Goal: Transaction & Acquisition: Purchase product/service

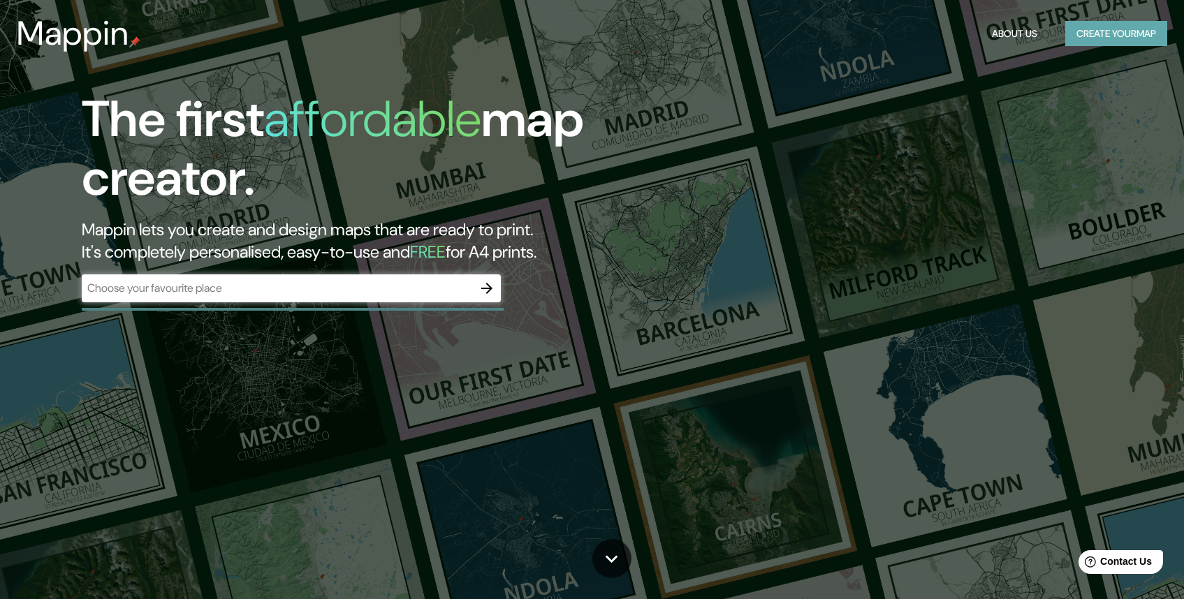
click at [1066, 34] on button "Create your map" at bounding box center [1116, 34] width 102 height 26
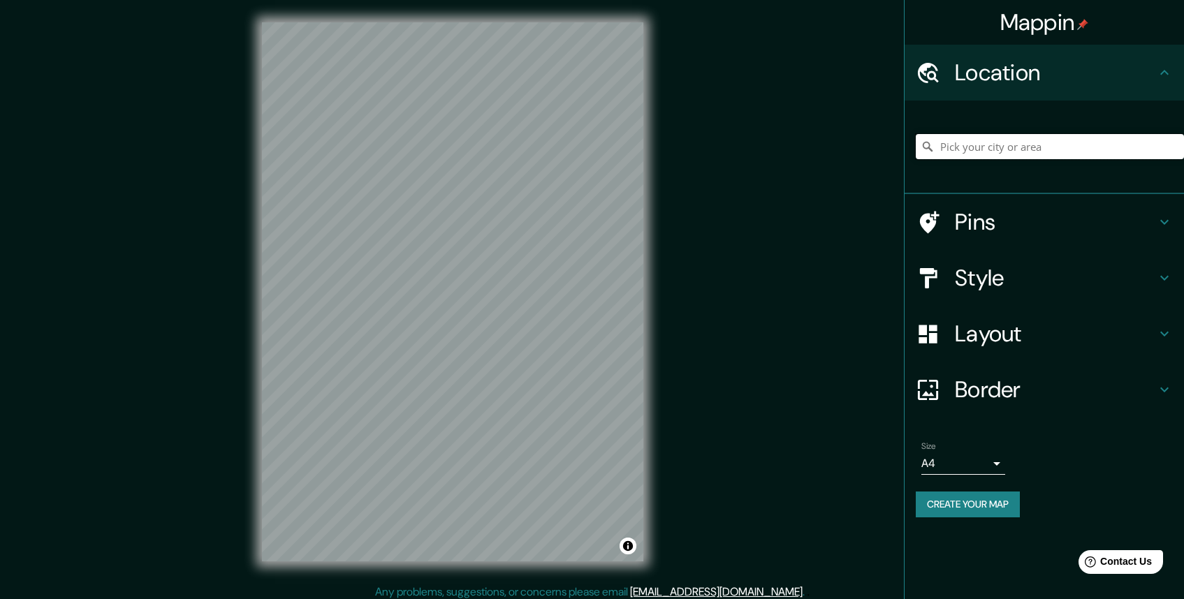
click at [1026, 142] on input "Pick your city or area" at bounding box center [1050, 146] width 268 height 25
paste input "[PERSON_NAME] ([GEOGRAPHIC_DATA][PERSON_NAME])"
click at [1000, 142] on input "78 - [PERSON_NAME], [STREET_ADDRESS][PERSON_NAME]" at bounding box center [1050, 146] width 268 height 25
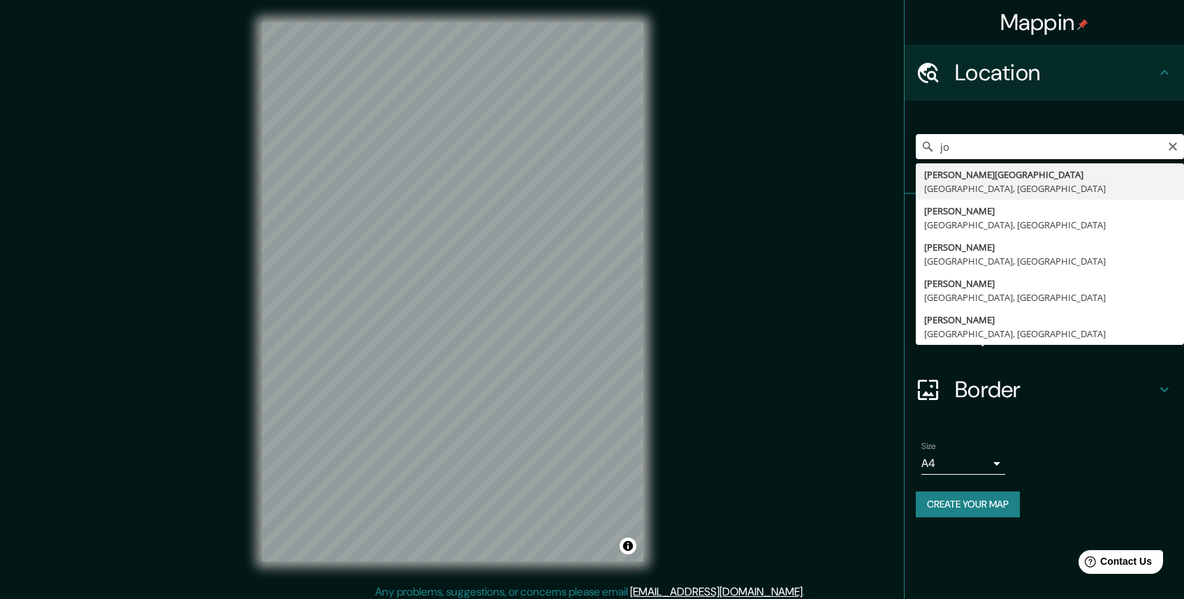
type input "j"
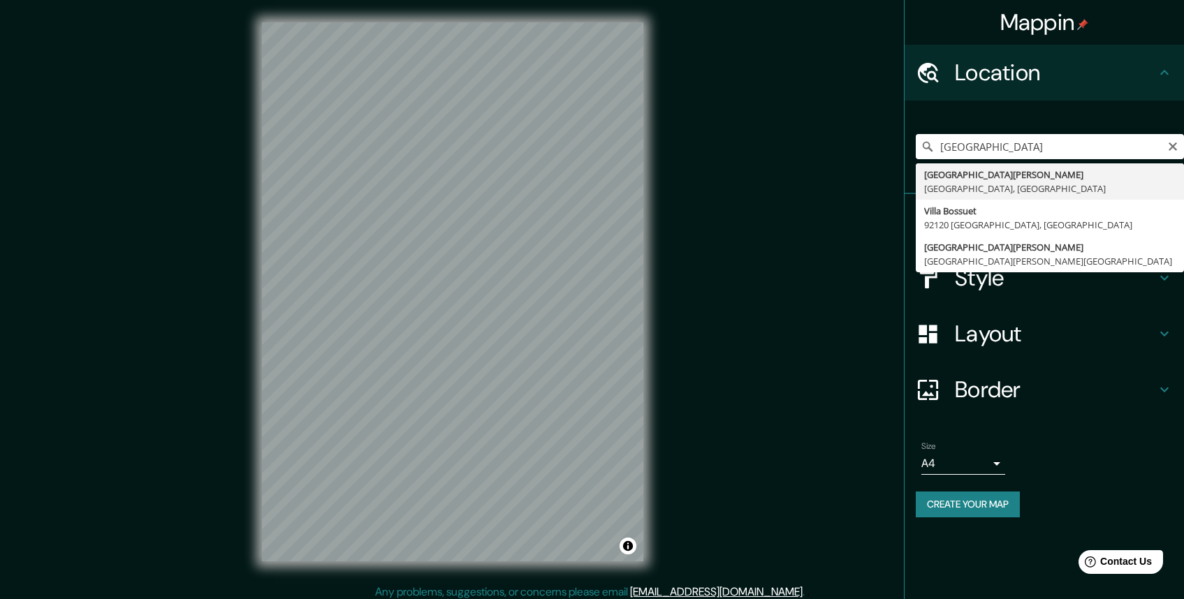
type input "[GEOGRAPHIC_DATA][PERSON_NAME], [GEOGRAPHIC_DATA], [GEOGRAPHIC_DATA]"
